Goal: Check status: Check status

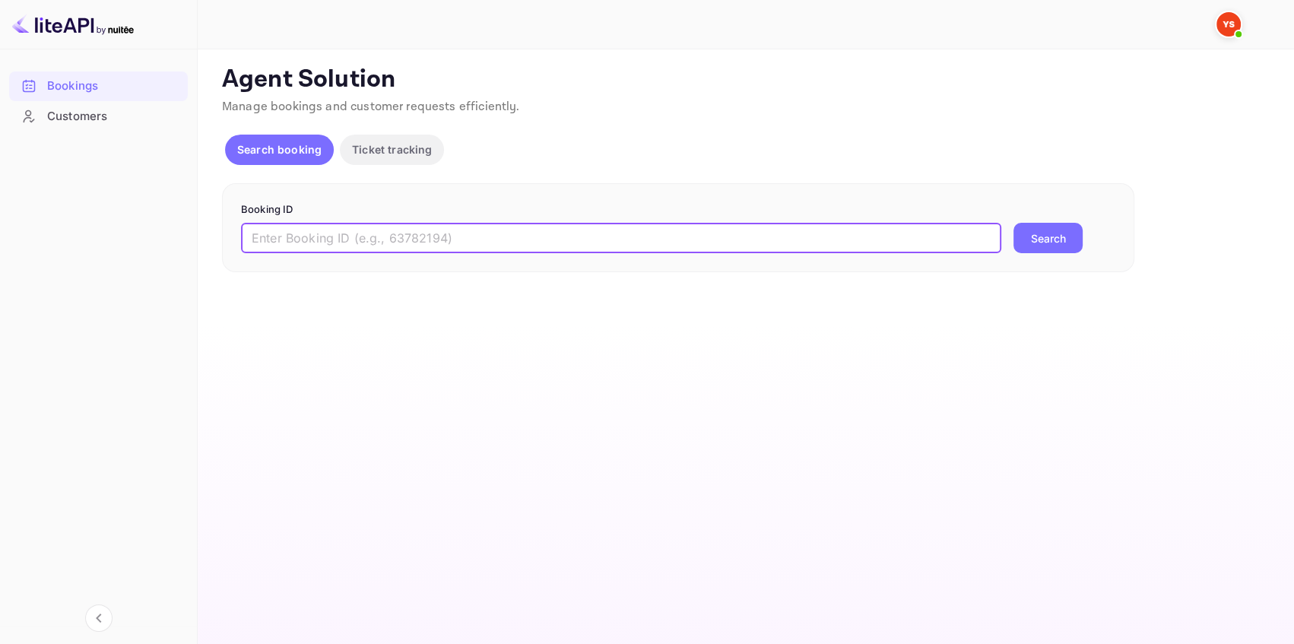
click at [302, 233] on input "text" at bounding box center [621, 238] width 760 height 30
paste input "9496170"
type input "9496170"
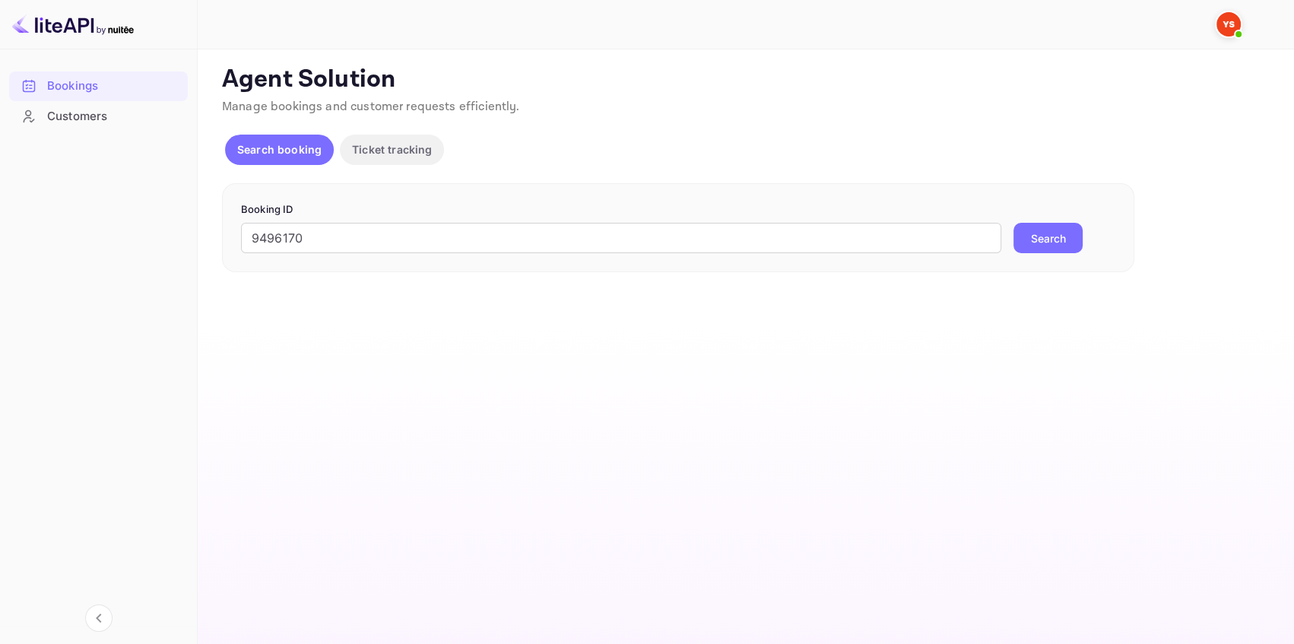
click at [1039, 238] on button "Search" at bounding box center [1047, 238] width 69 height 30
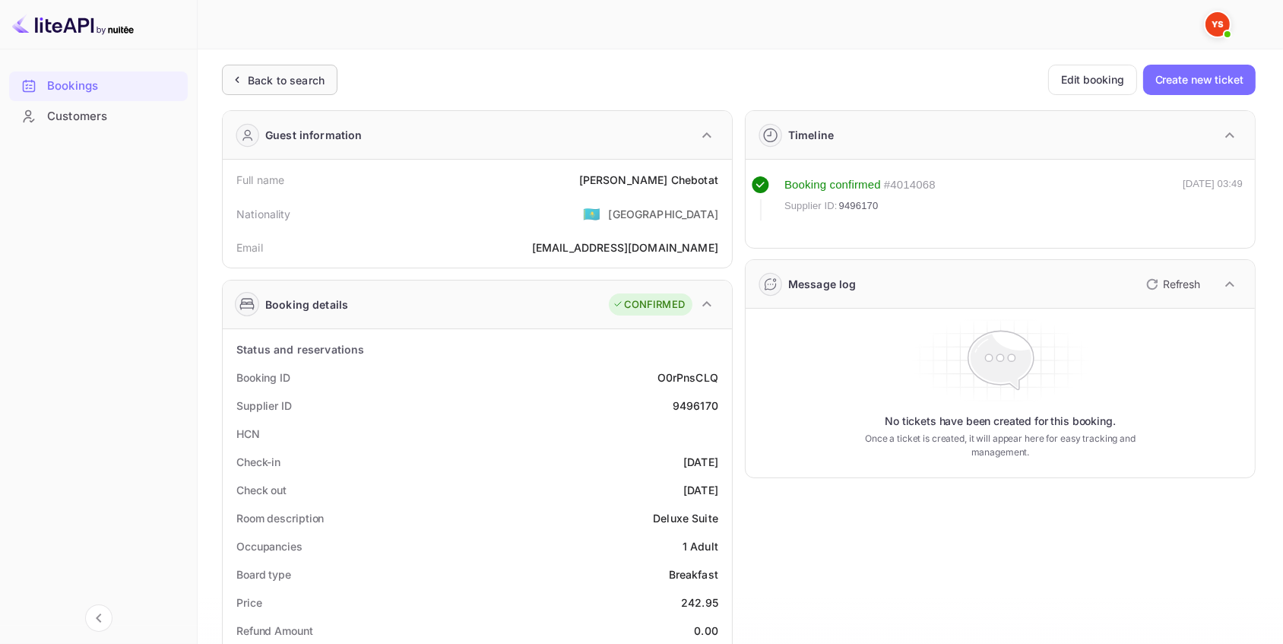
click at [297, 74] on div "Back to search" at bounding box center [286, 80] width 77 height 16
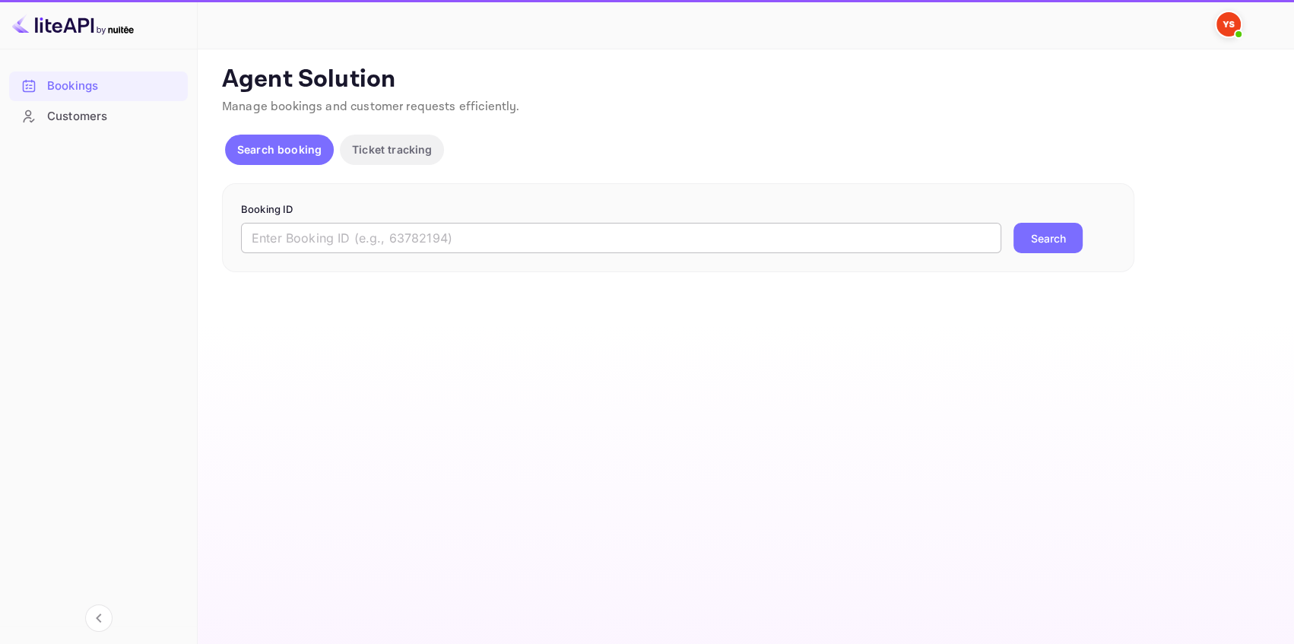
click at [305, 232] on input "text" at bounding box center [621, 238] width 760 height 30
paste input "9496170"
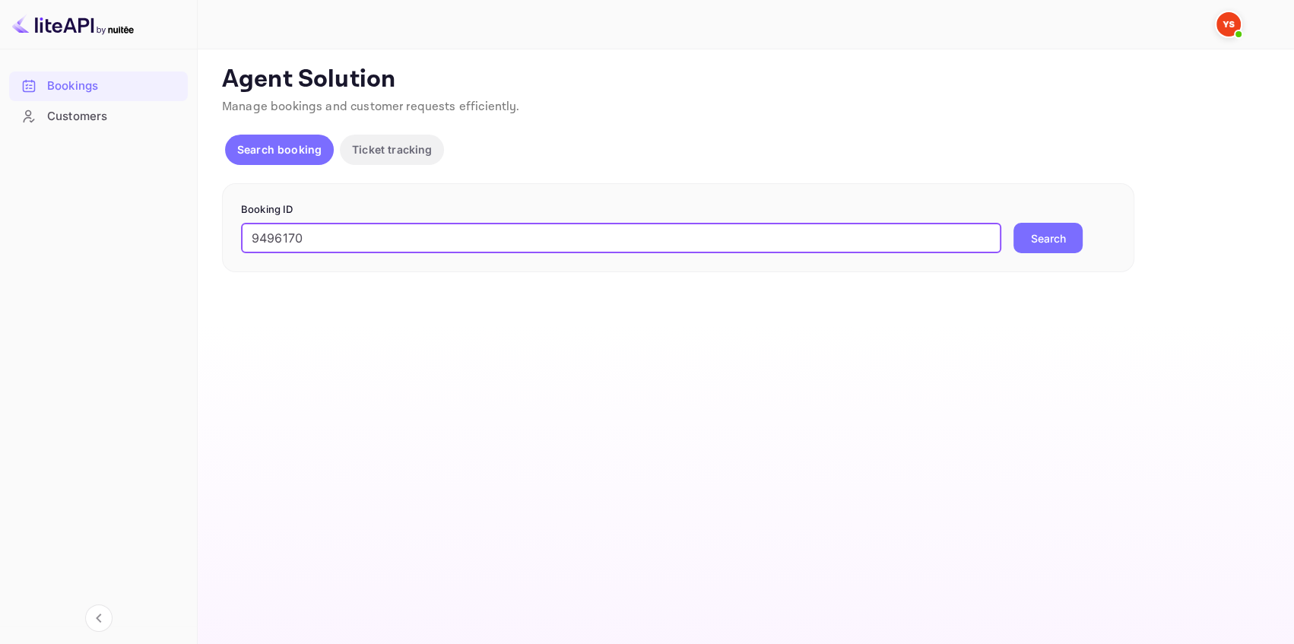
type input "9496170"
click at [1064, 230] on button "Search" at bounding box center [1047, 238] width 69 height 30
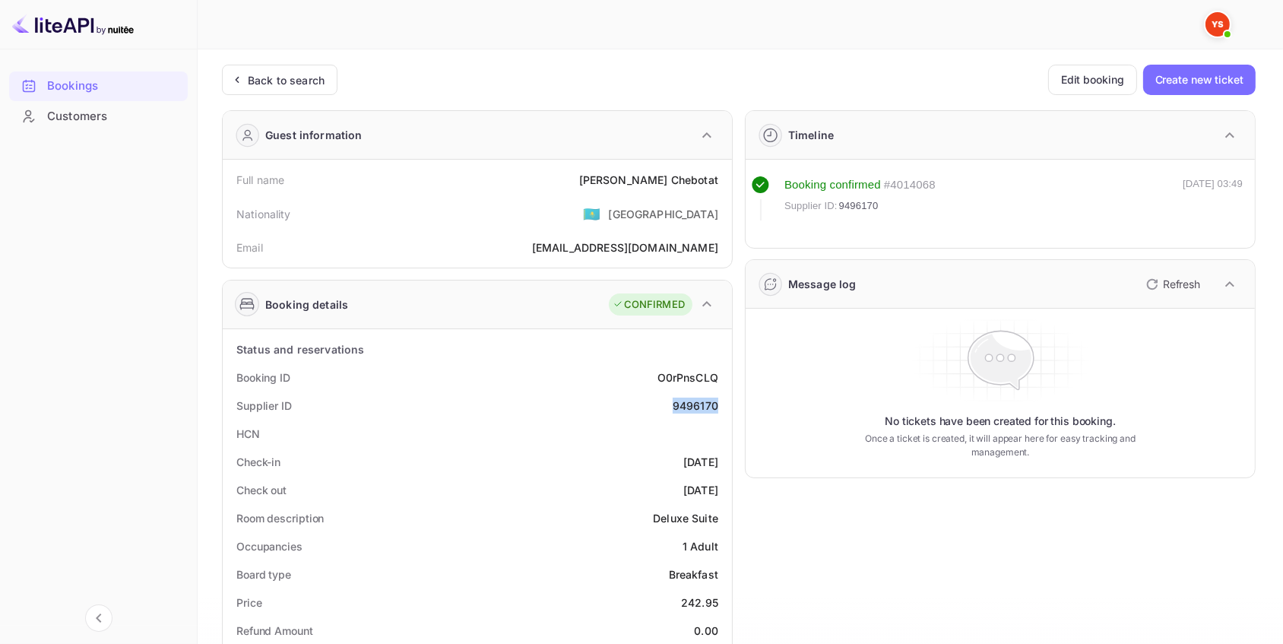
drag, startPoint x: 700, startPoint y: 404, endPoint x: 662, endPoint y: 404, distance: 38.0
click at [662, 404] on div "Supplier ID 9496170" at bounding box center [477, 406] width 497 height 28
copy div "9496170"
drag, startPoint x: 724, startPoint y: 180, endPoint x: 620, endPoint y: 182, distance: 104.2
click at [620, 182] on div "Full name [PERSON_NAME]" at bounding box center [477, 180] width 497 height 28
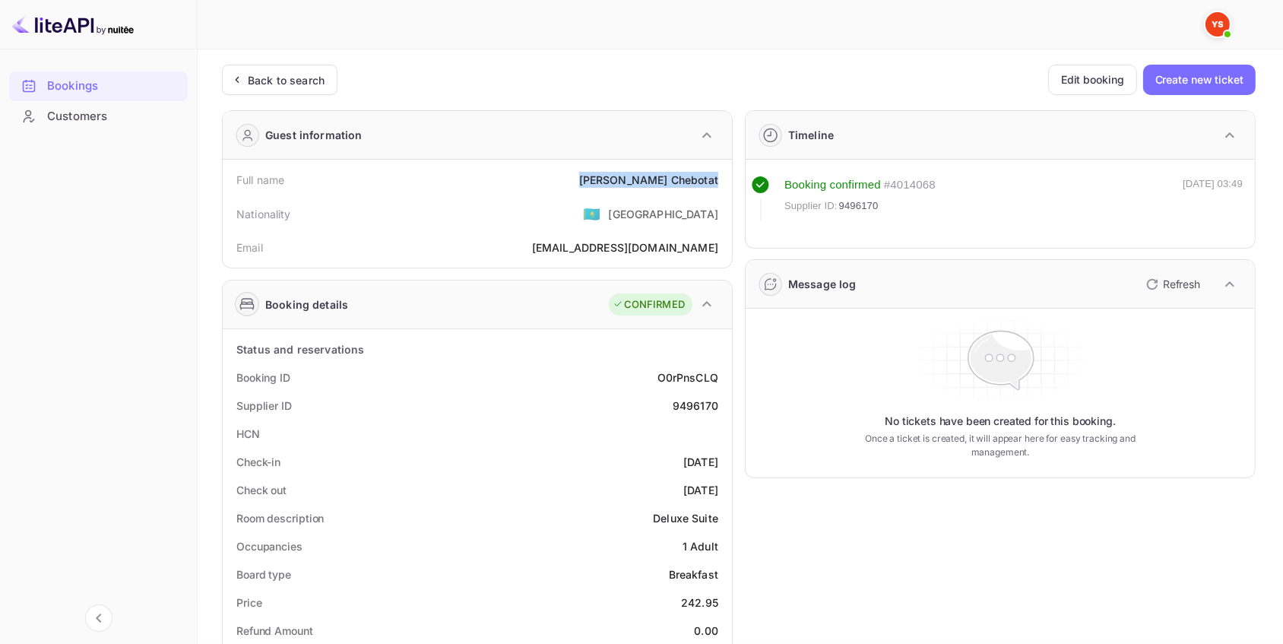
copy div "[PERSON_NAME]"
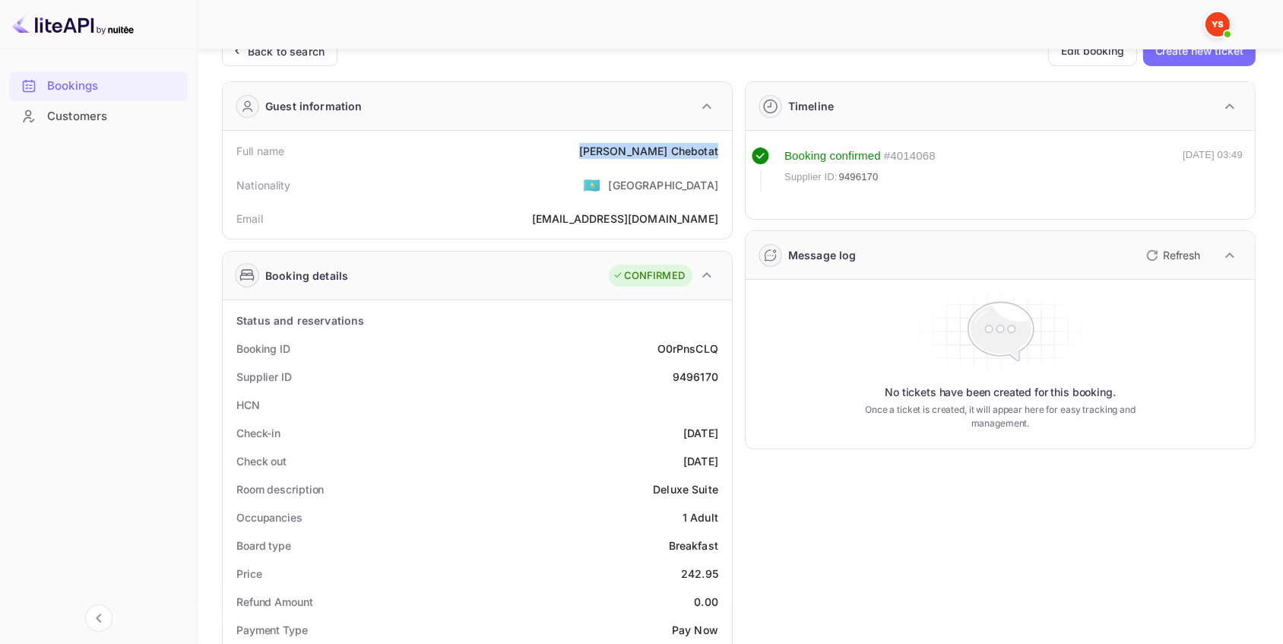
scroll to position [138, 0]
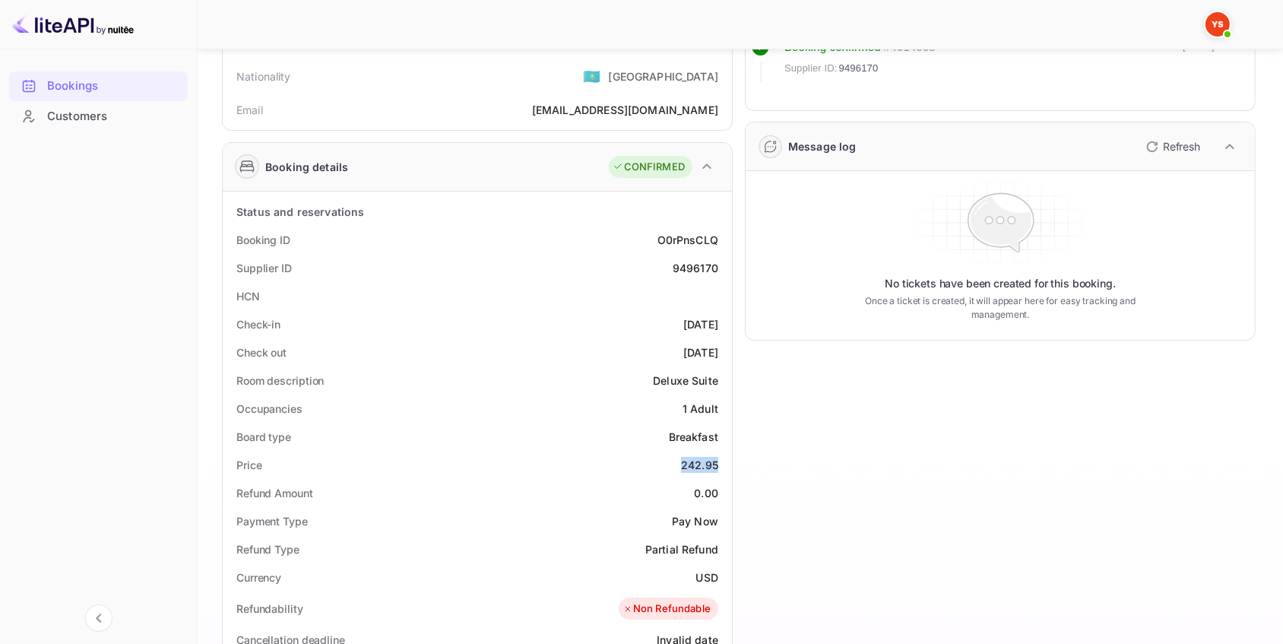
drag, startPoint x: 722, startPoint y: 468, endPoint x: 681, endPoint y: 471, distance: 41.2
click at [681, 471] on div "Price 242.95" at bounding box center [477, 465] width 497 height 28
copy div "242.95"
drag, startPoint x: 708, startPoint y: 573, endPoint x: 691, endPoint y: 575, distance: 16.8
click at [691, 575] on div "Currency USD" at bounding box center [477, 577] width 497 height 28
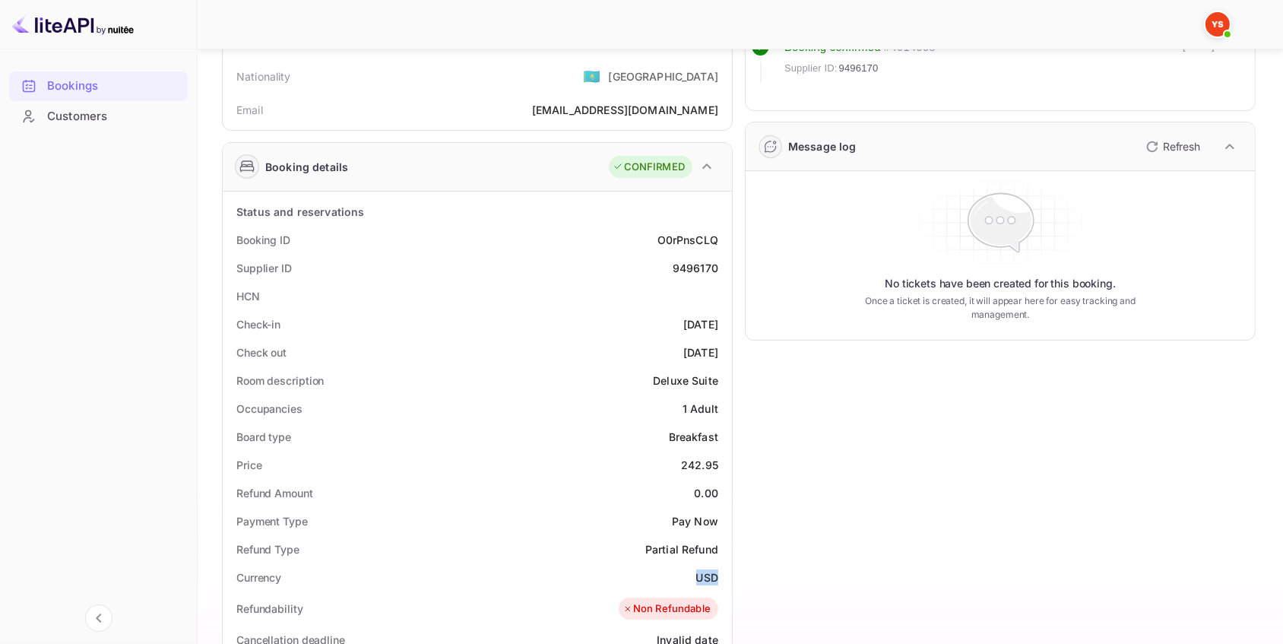
copy div "USD"
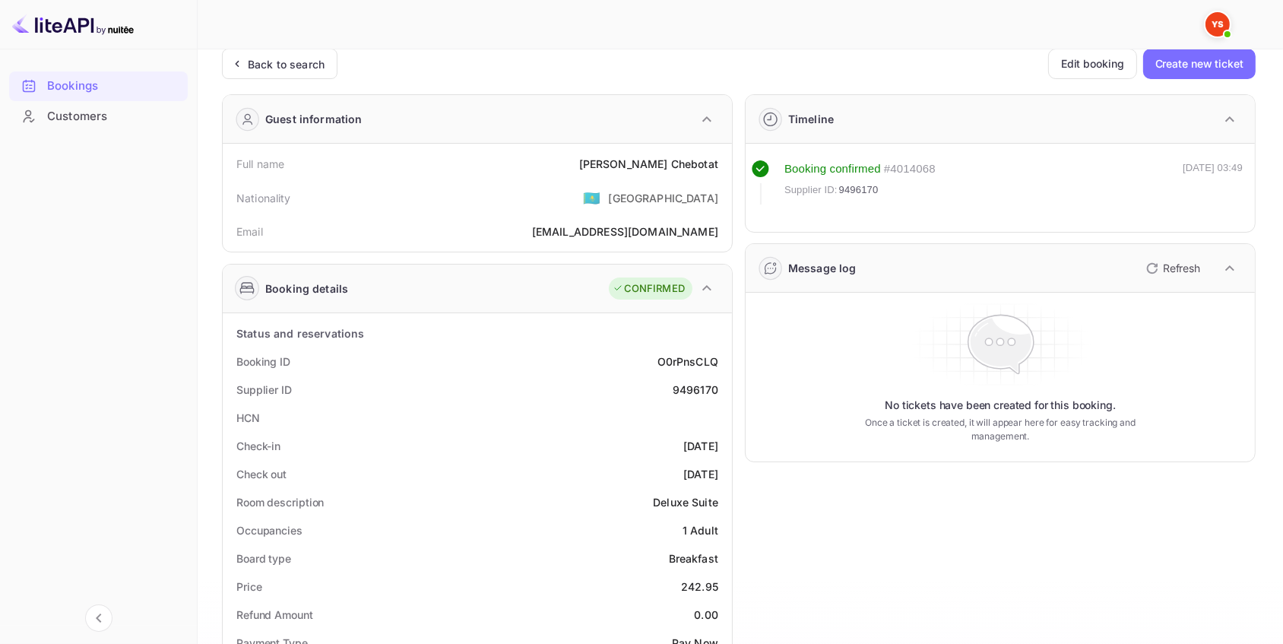
scroll to position [0, 0]
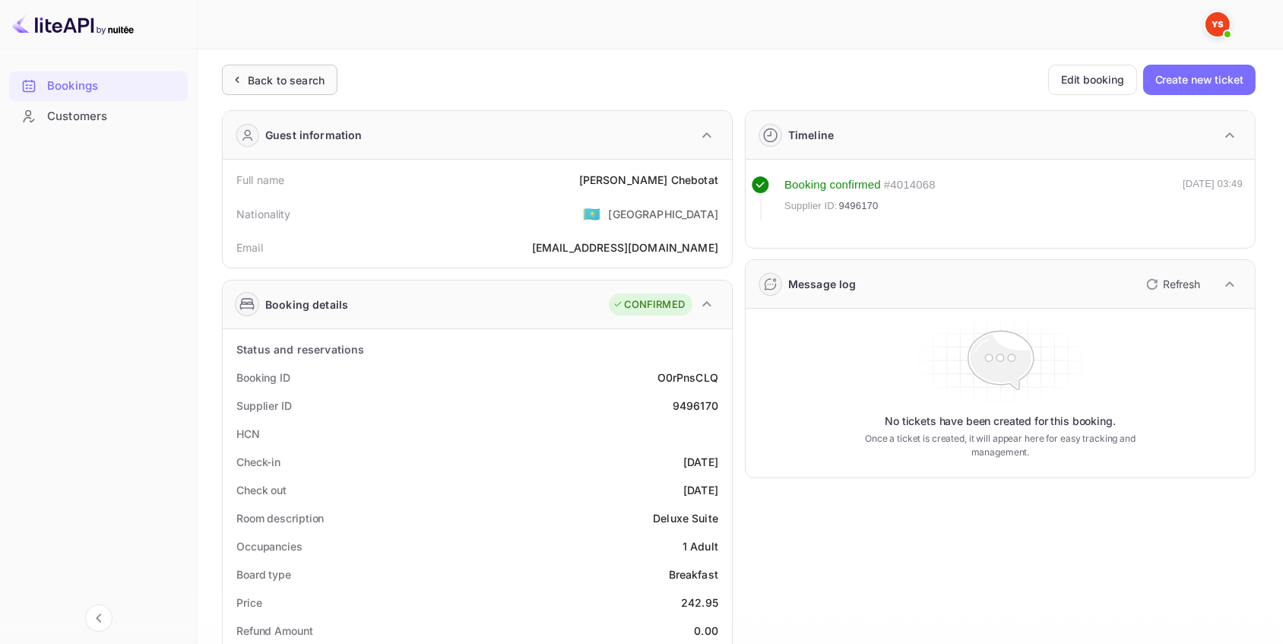
click at [309, 78] on div "Back to search" at bounding box center [286, 80] width 77 height 16
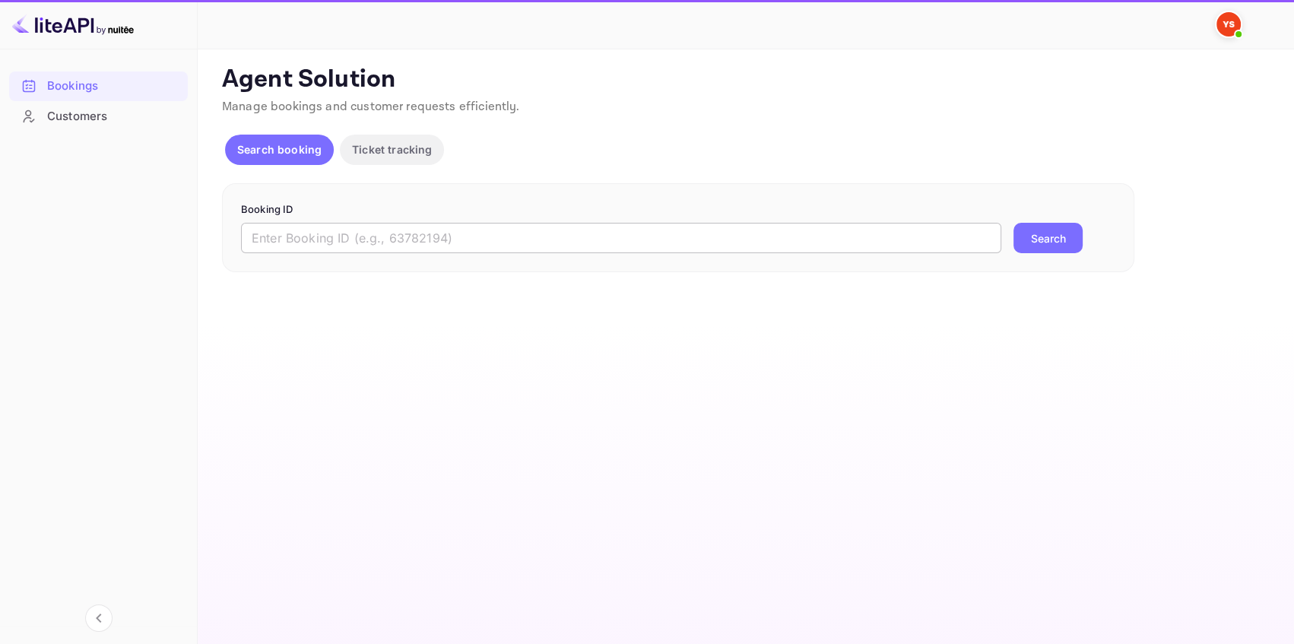
drag, startPoint x: 357, startPoint y: 233, endPoint x: 370, endPoint y: 233, distance: 13.7
click at [357, 233] on input "text" at bounding box center [621, 238] width 760 height 30
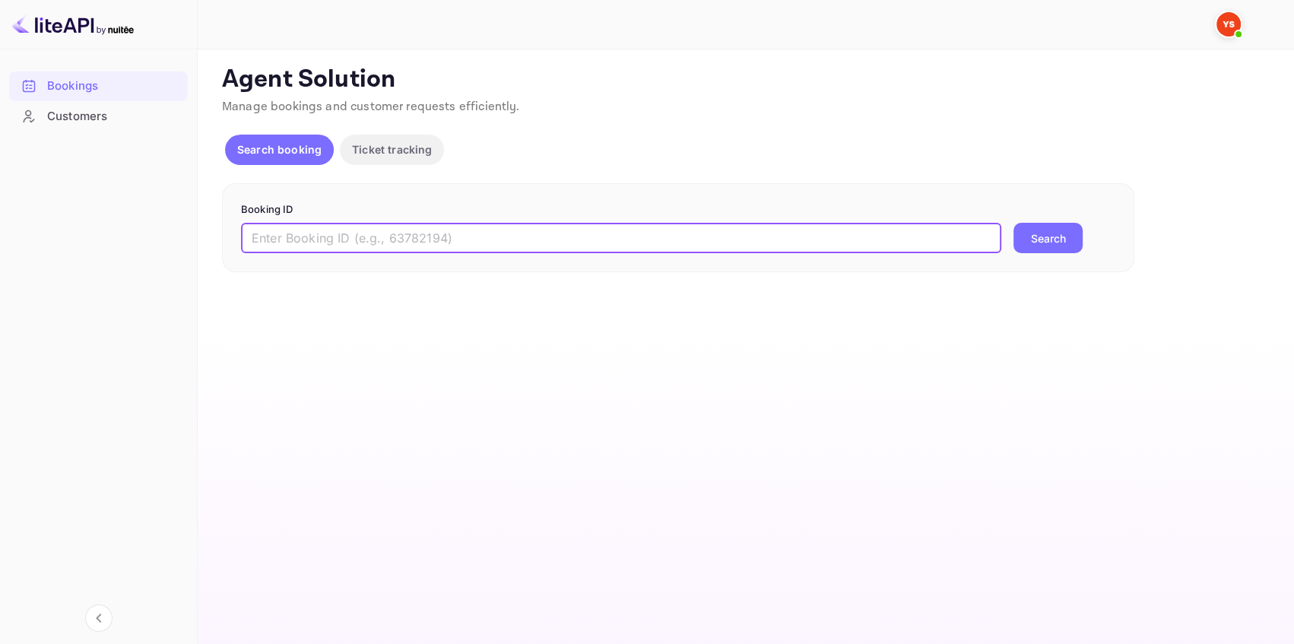
paste input "9386305"
type input "9386305"
click at [1071, 236] on button "Search" at bounding box center [1047, 238] width 69 height 30
